Goal: Task Accomplishment & Management: Use online tool/utility

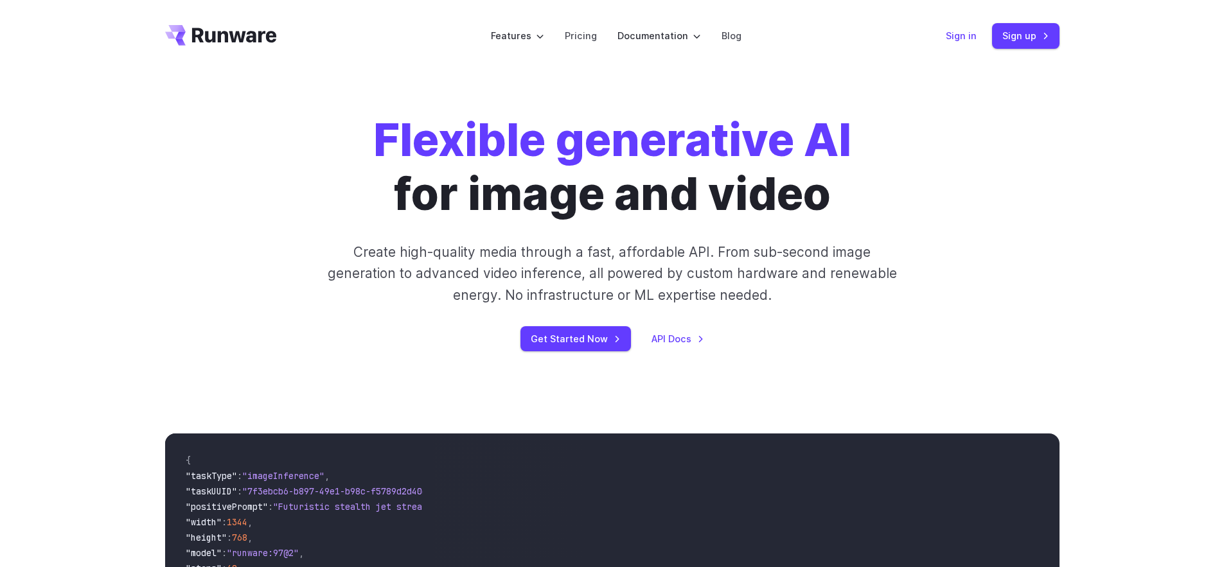
click at [955, 37] on link "Sign in" at bounding box center [961, 35] width 31 height 15
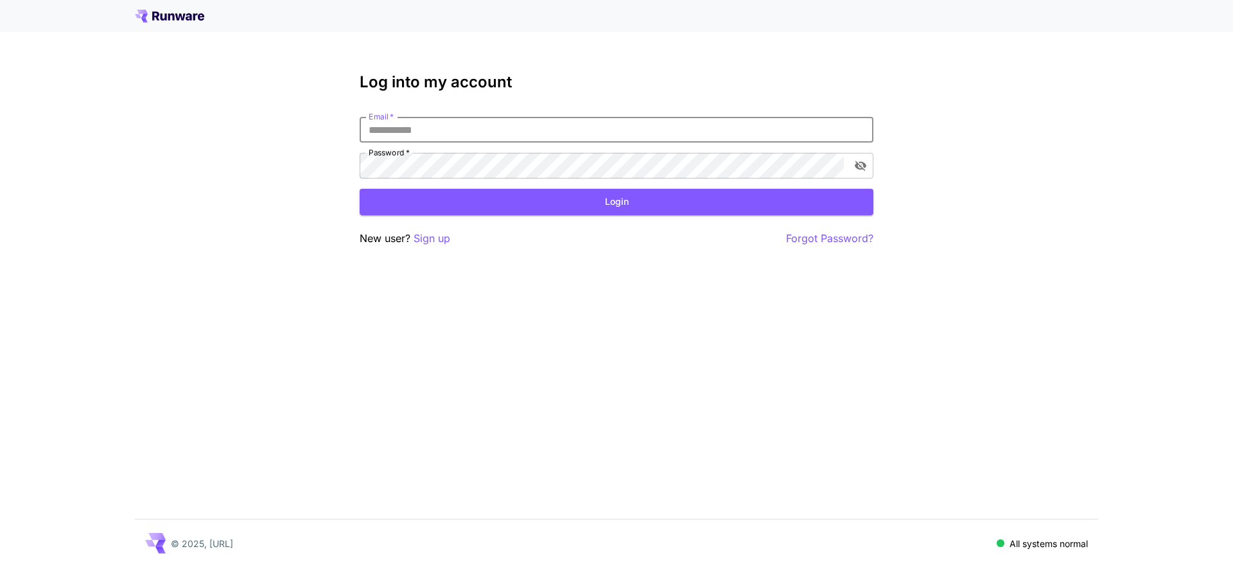
type input "**********"
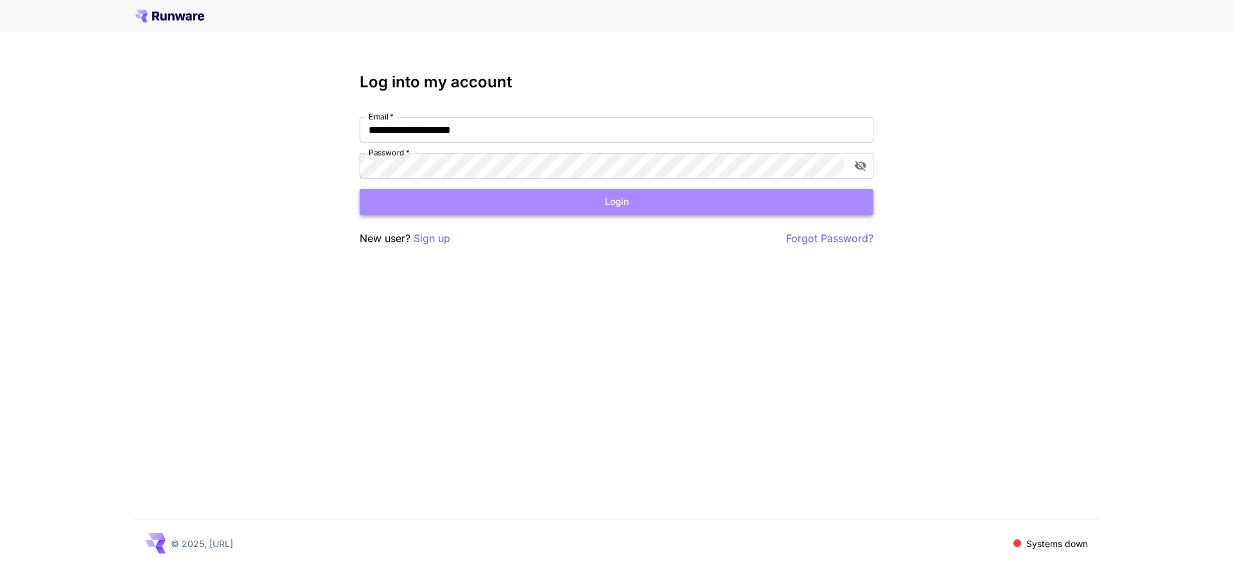
click at [549, 209] on button "Login" at bounding box center [617, 202] width 514 height 26
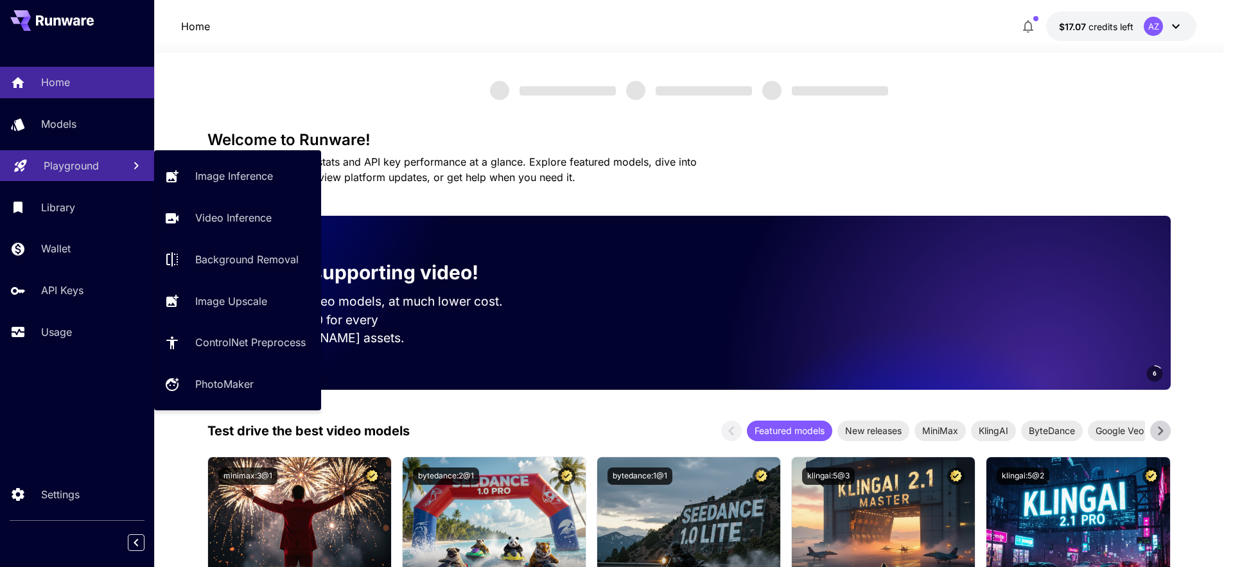
click at [92, 159] on p "Playground" at bounding box center [71, 165] width 55 height 15
